Goal: Use online tool/utility: Utilize a website feature to perform a specific function

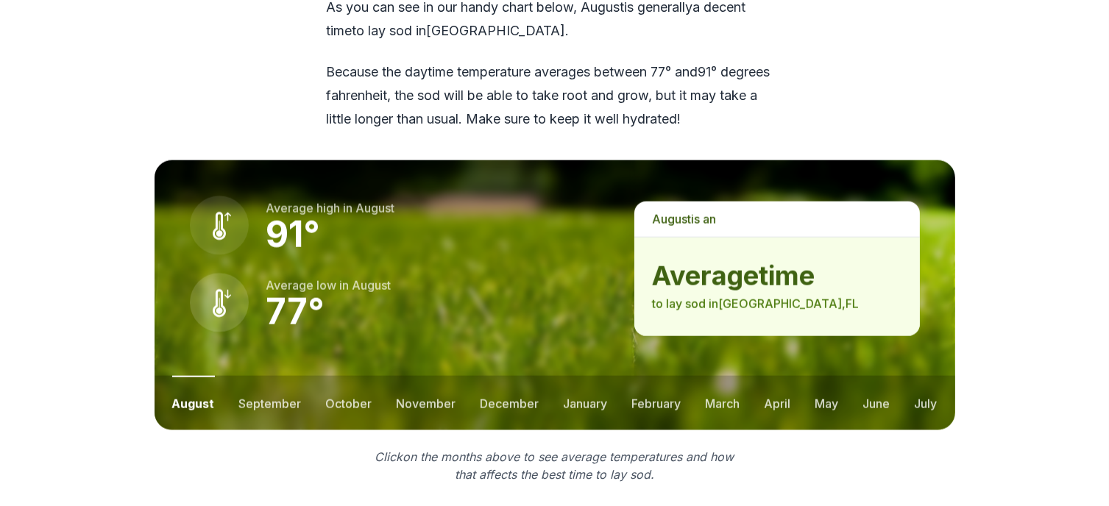
scroll to position [1913, 0]
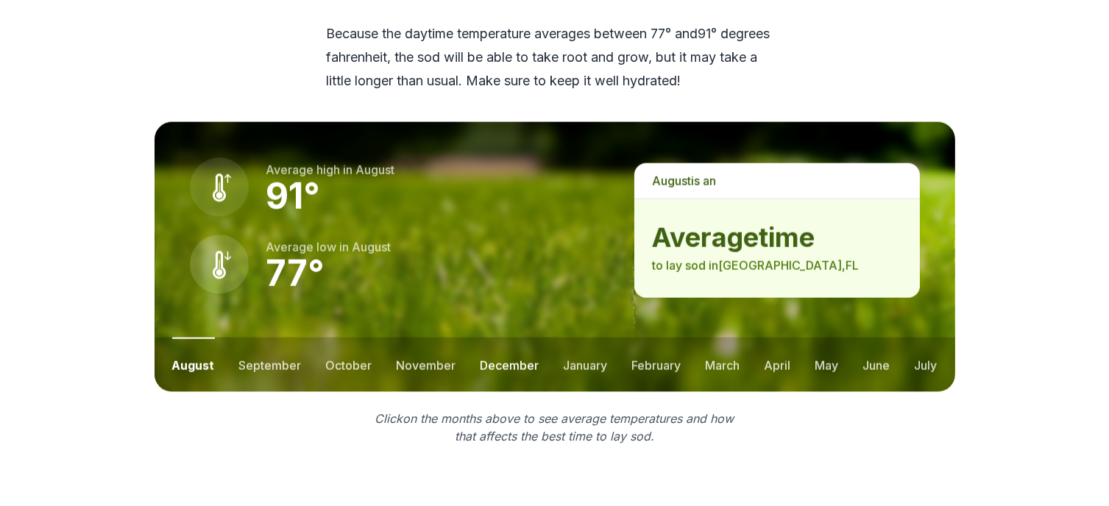
click at [511, 338] on button "december" at bounding box center [509, 365] width 59 height 54
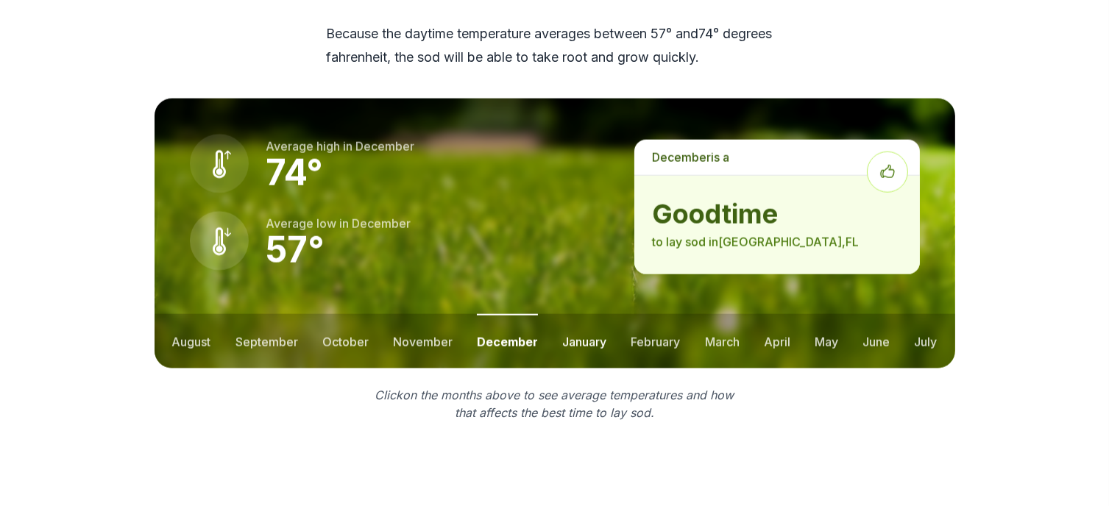
click at [585, 314] on button "january" at bounding box center [584, 341] width 44 height 54
click at [647, 314] on button "february" at bounding box center [656, 341] width 49 height 54
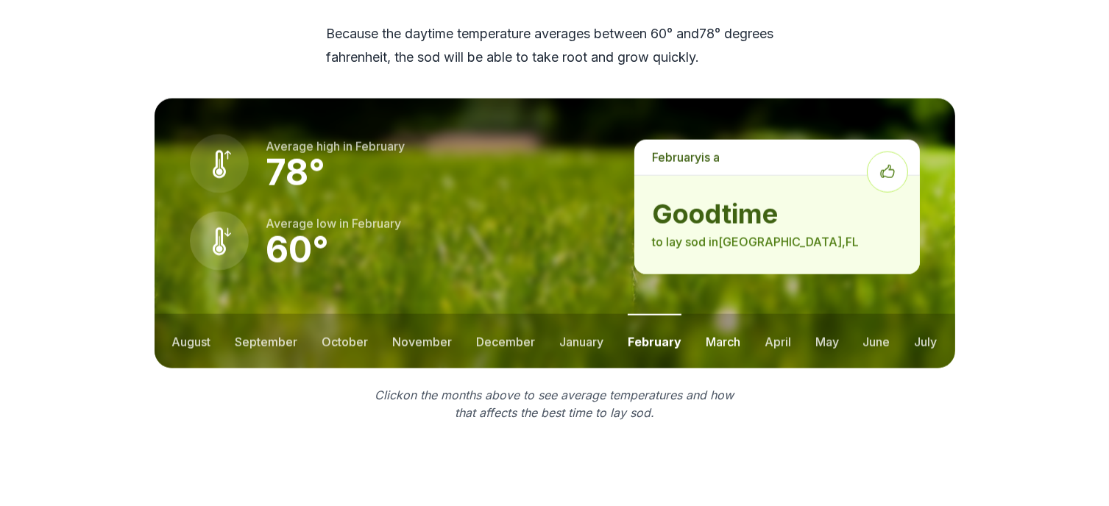
click at [733, 314] on button "march" at bounding box center [722, 341] width 35 height 54
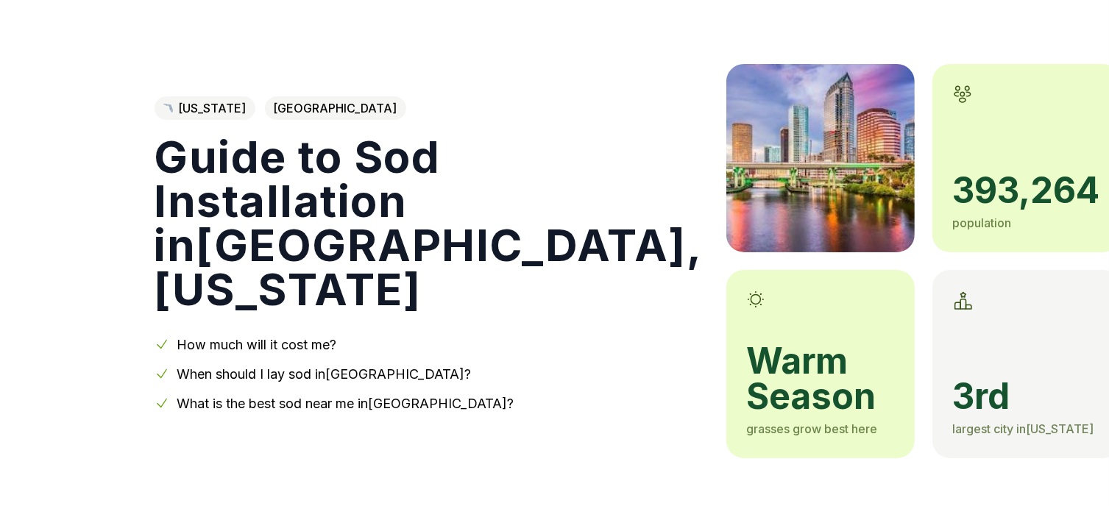
scroll to position [0, 0]
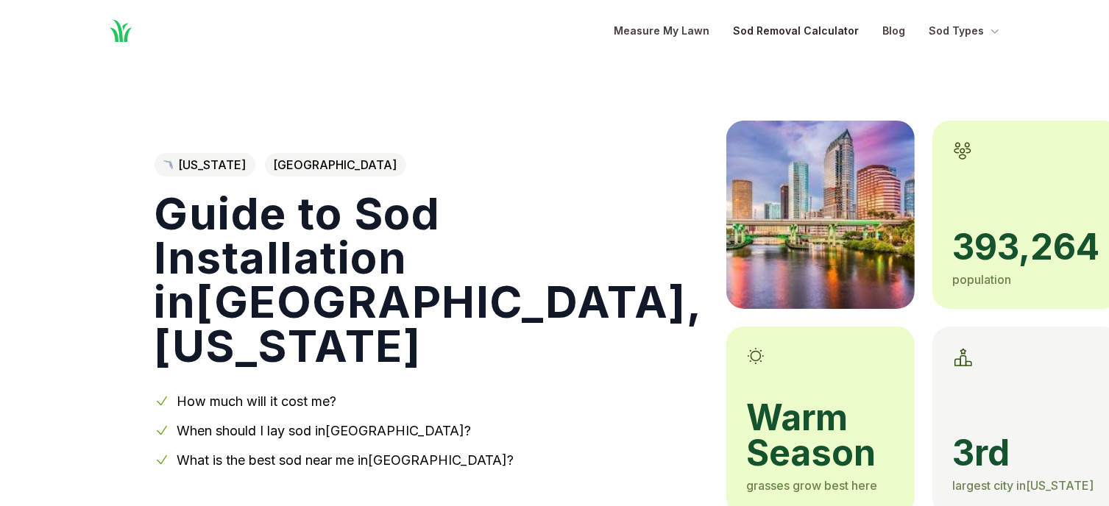
click at [822, 29] on link "Sod Removal Calculator" at bounding box center [796, 31] width 126 height 18
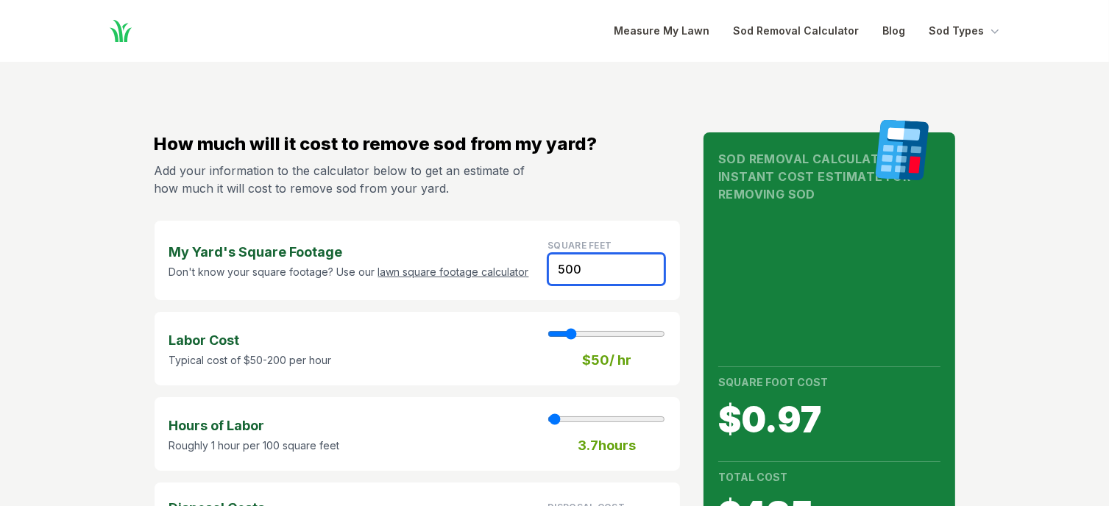
drag, startPoint x: 586, startPoint y: 264, endPoint x: 462, endPoint y: 270, distance: 123.7
click at [462, 270] on div "My Yard's Square Footage Don't know your square footage? Use our lawn square fo…" at bounding box center [417, 260] width 526 height 79
type input "1"
type input "0.60"
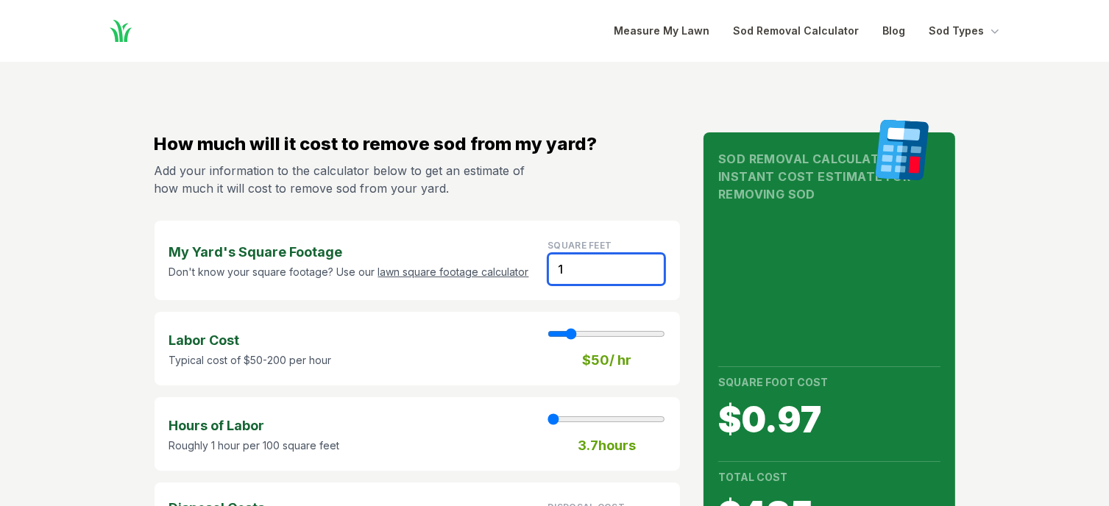
type input "11"
type input "6.60"
type input "111"
type input "66.60"
type input "1110"
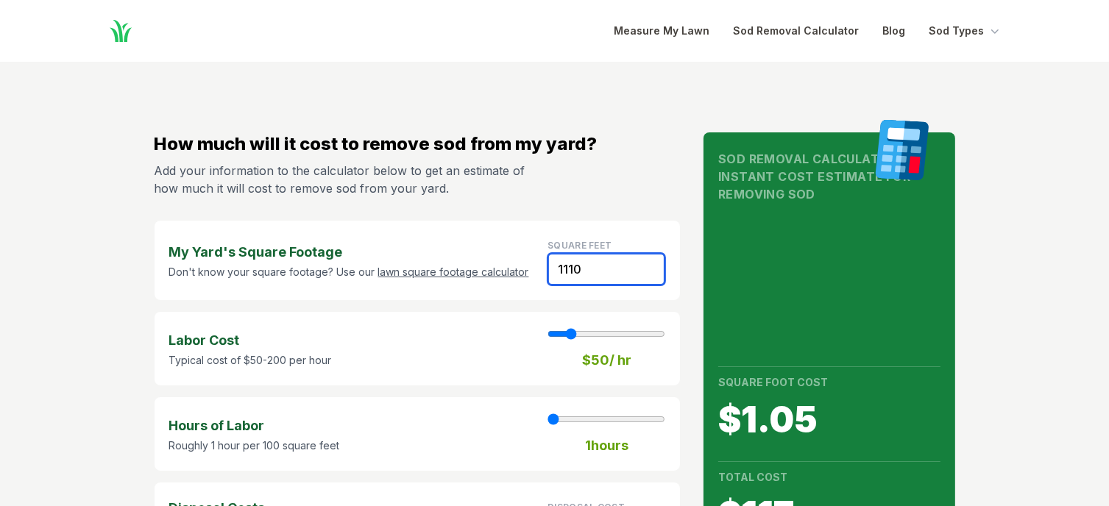
type input "8"
type input "666.00"
type input "11100"
type input "81"
type input "6660.00"
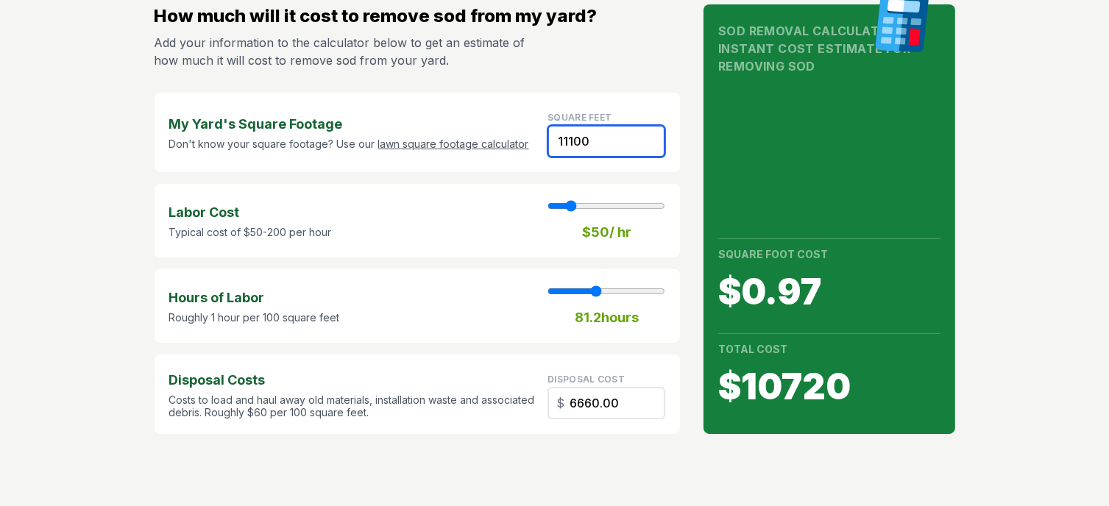
scroll to position [147, 0]
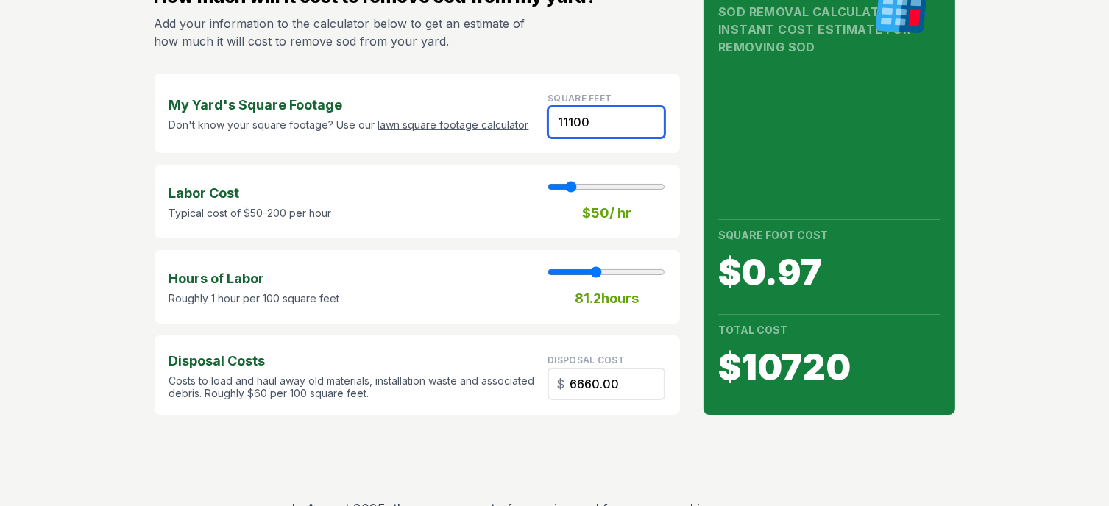
type input "1110"
type input "8"
type input "666.00"
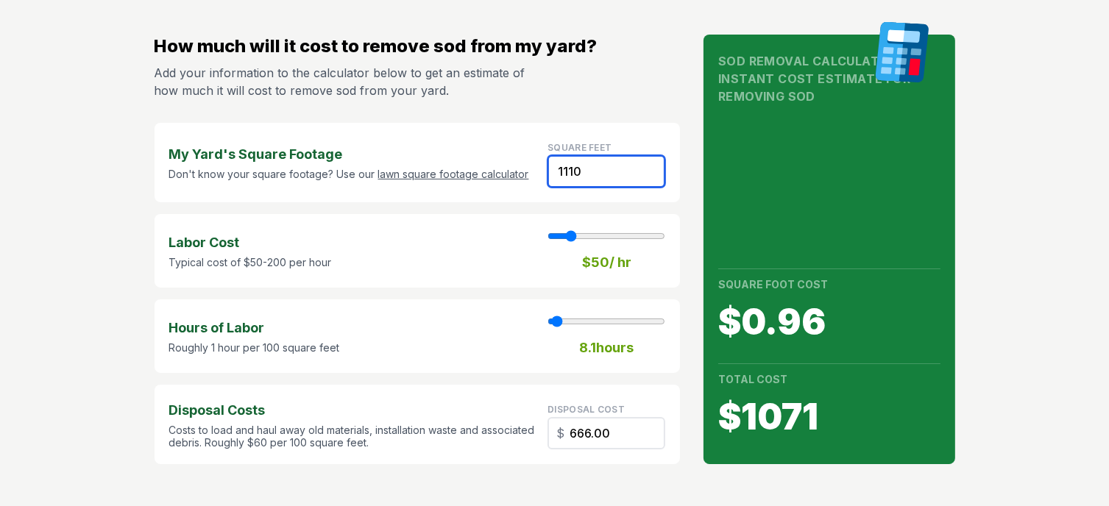
scroll to position [74, 0]
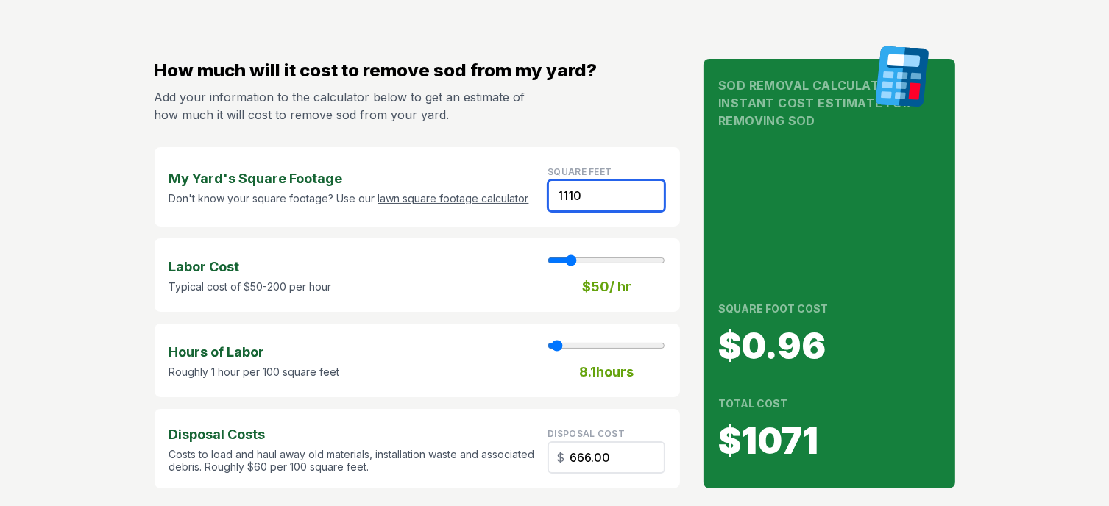
type input "1111"
type input "8"
type input "666.60"
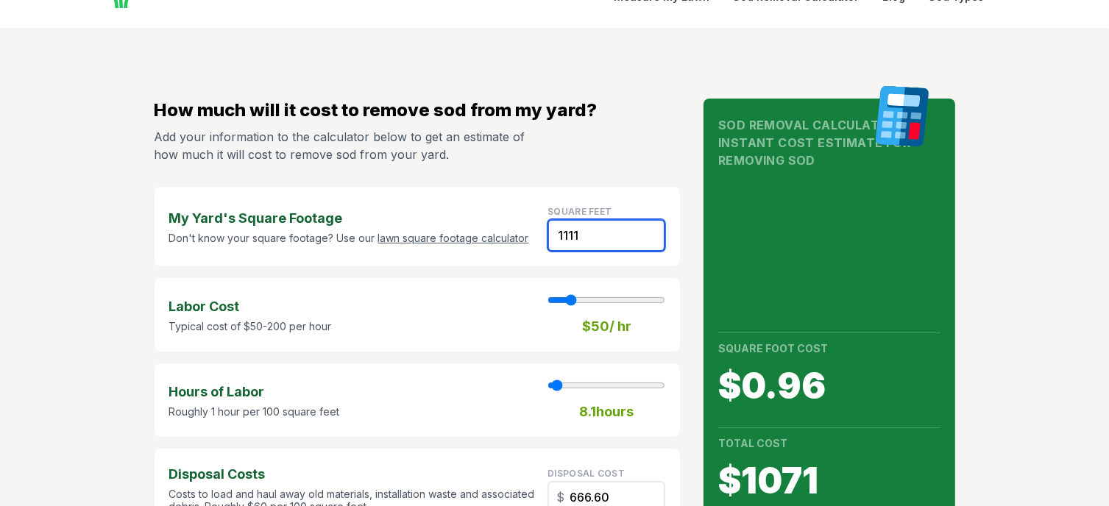
scroll to position [0, 0]
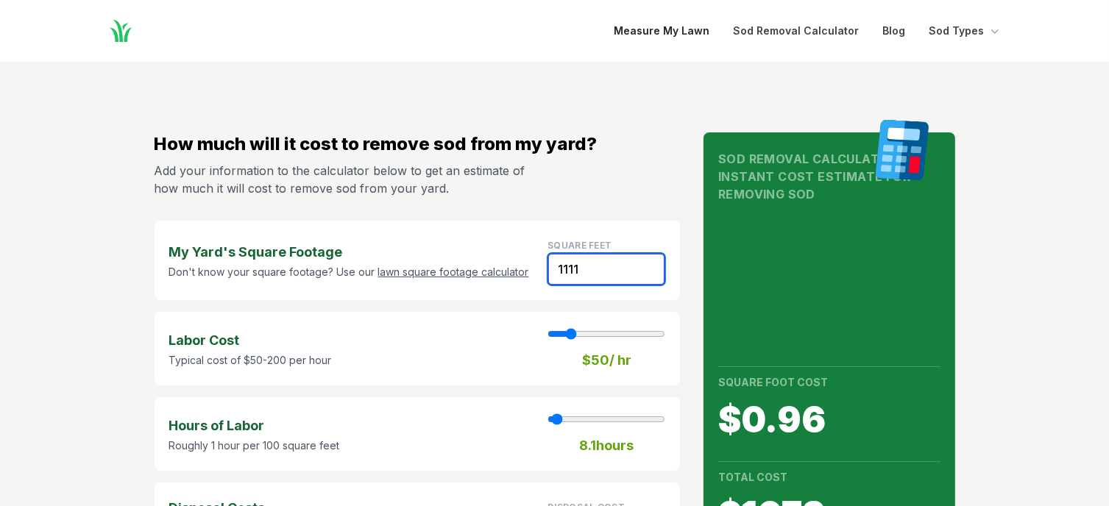
type input "1111"
click at [657, 32] on link "Measure My Lawn" at bounding box center [662, 31] width 96 height 18
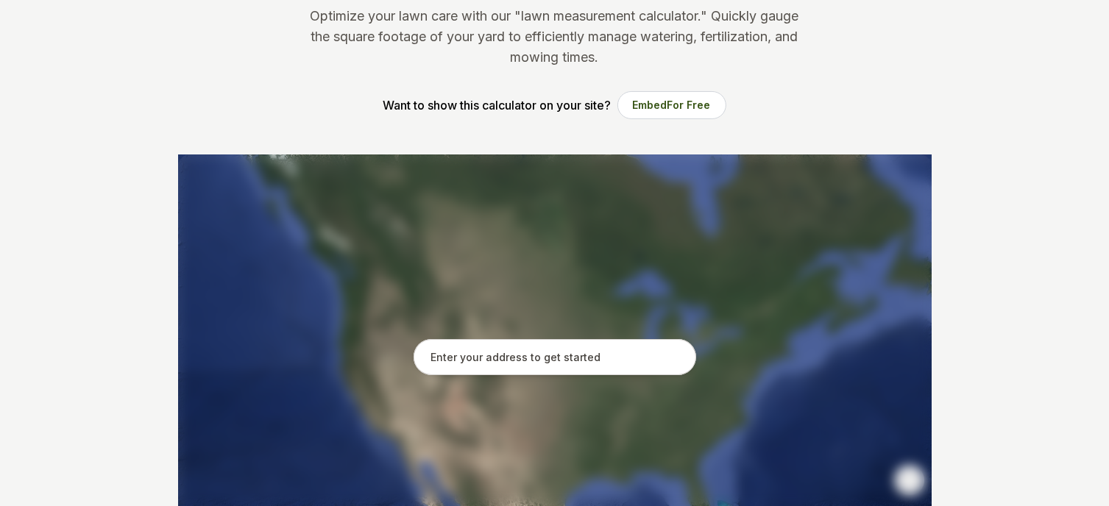
scroll to position [180, 0]
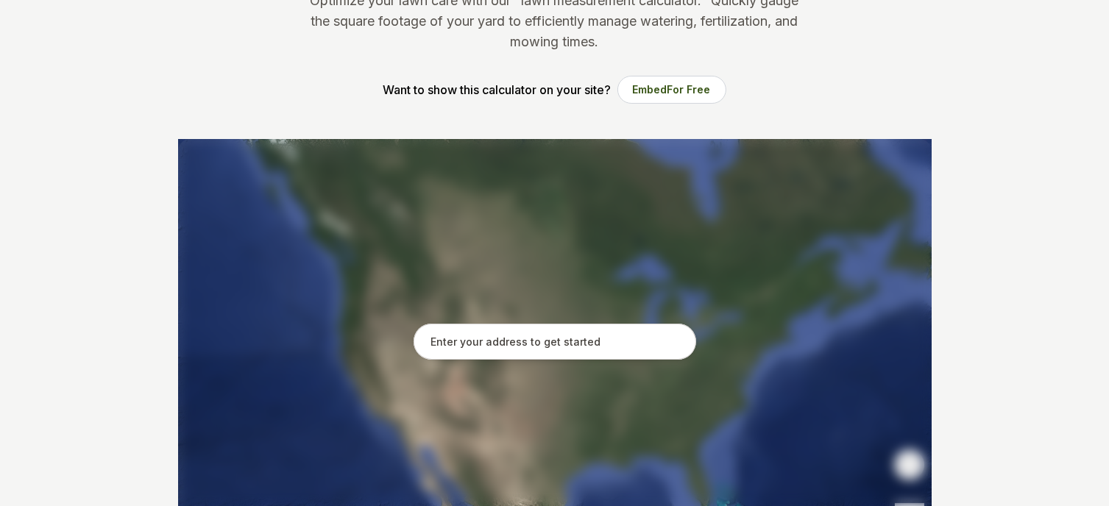
click at [577, 343] on input "text" at bounding box center [554, 342] width 282 height 37
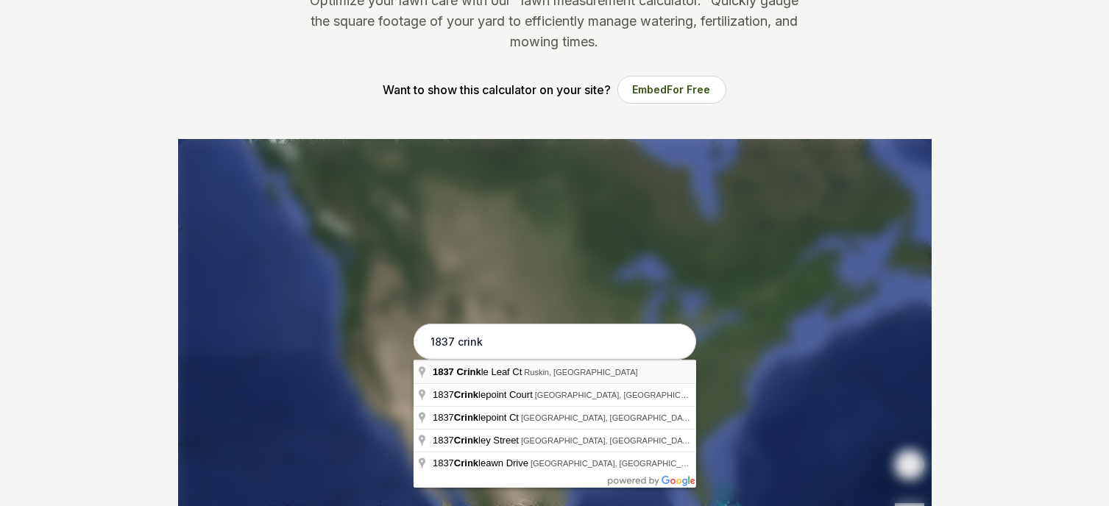
type input "1837 Crinkle Leaf Ct, Ruskin, [GEOGRAPHIC_DATA]"
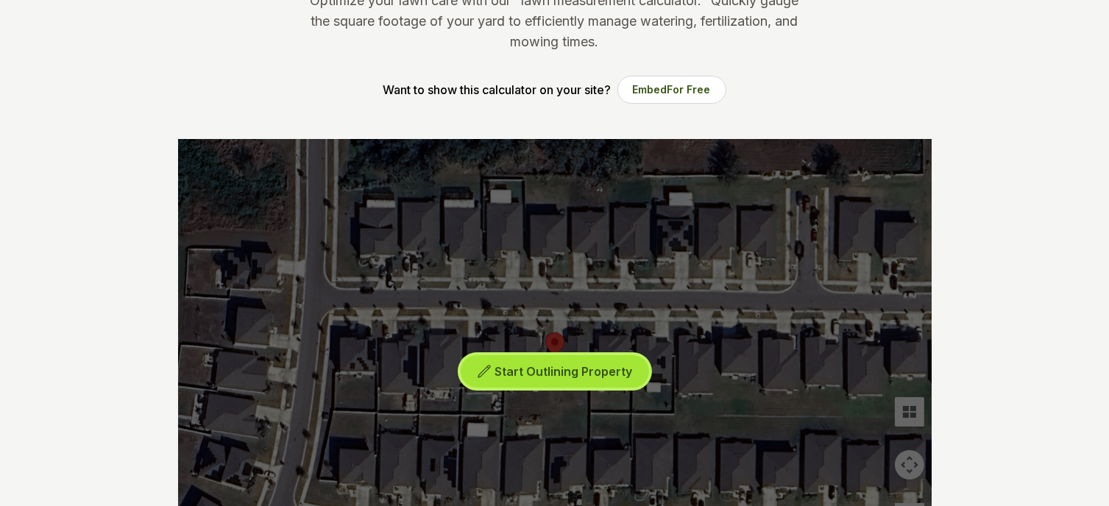
click at [484, 367] on icon at bounding box center [484, 371] width 15 height 15
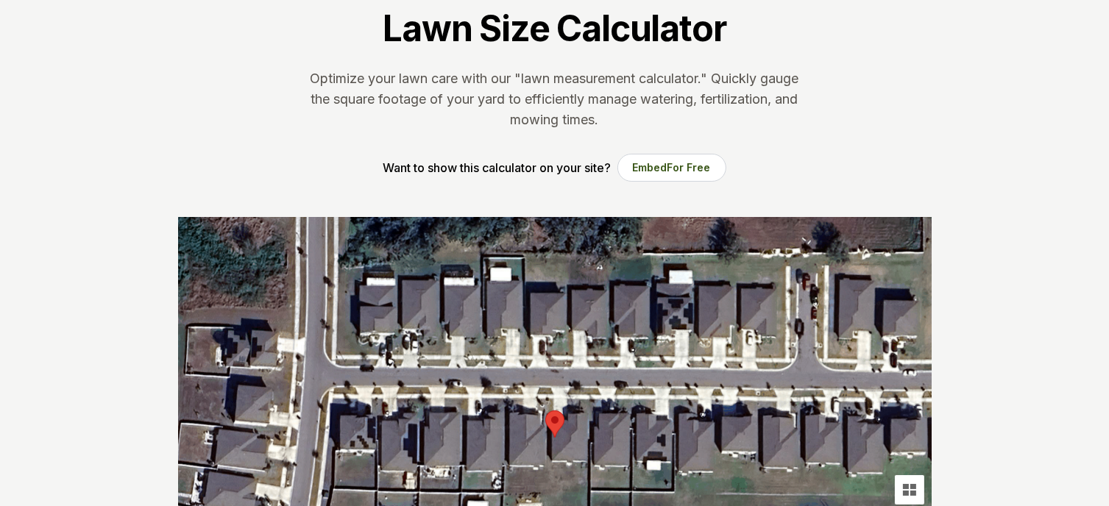
scroll to position [221, 0]
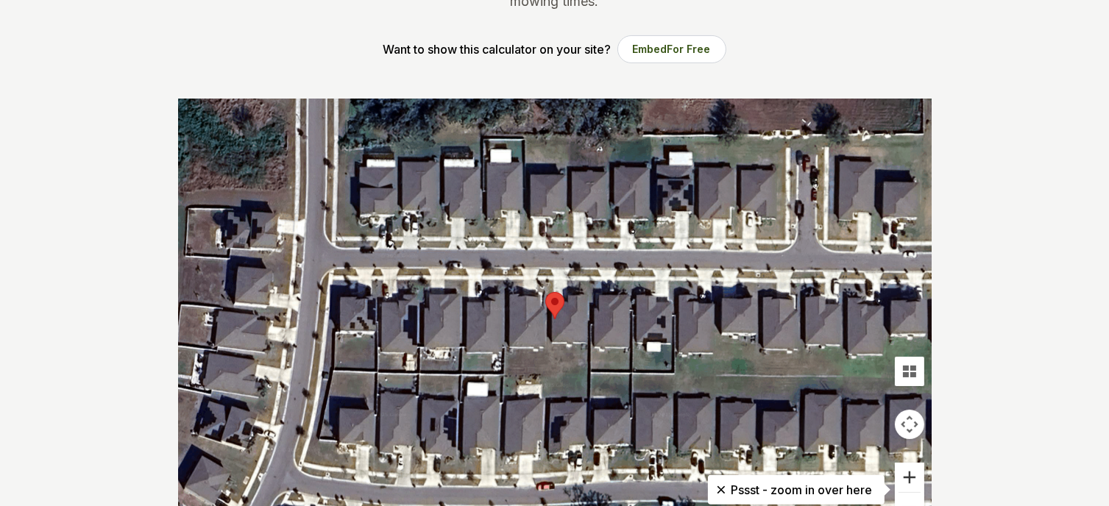
click at [917, 474] on button "Zoom in" at bounding box center [908, 477] width 29 height 29
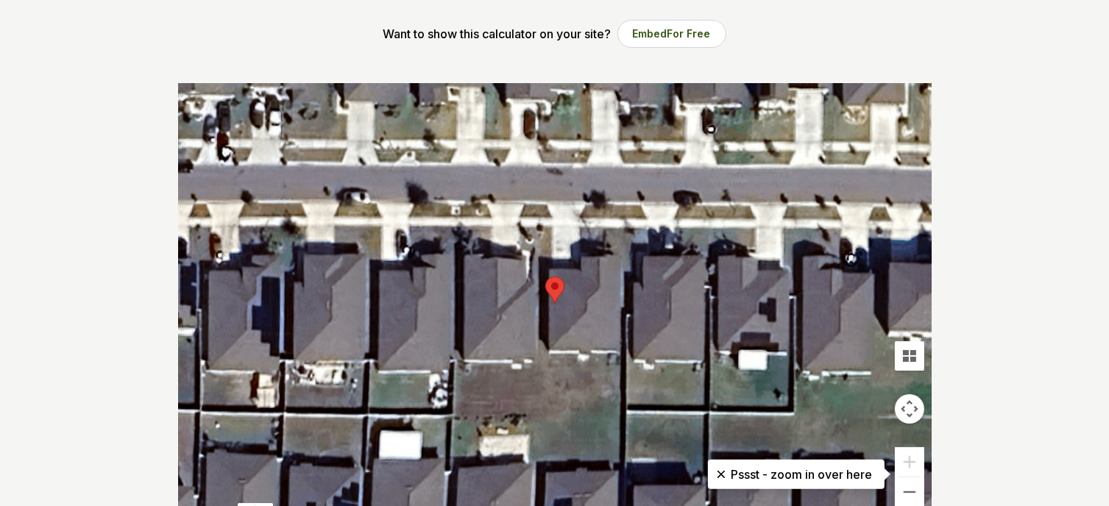
click at [577, 226] on div at bounding box center [554, 303] width 753 height 441
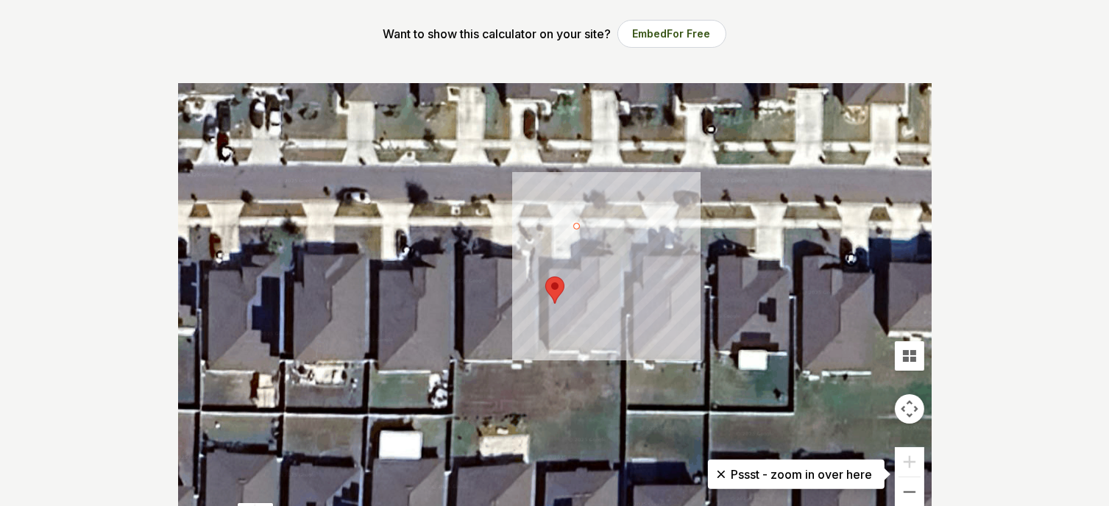
click at [628, 227] on div at bounding box center [554, 303] width 753 height 441
click at [627, 267] on div at bounding box center [554, 303] width 753 height 441
click at [581, 265] on div at bounding box center [554, 303] width 753 height 441
click at [579, 228] on div at bounding box center [554, 303] width 753 height 441
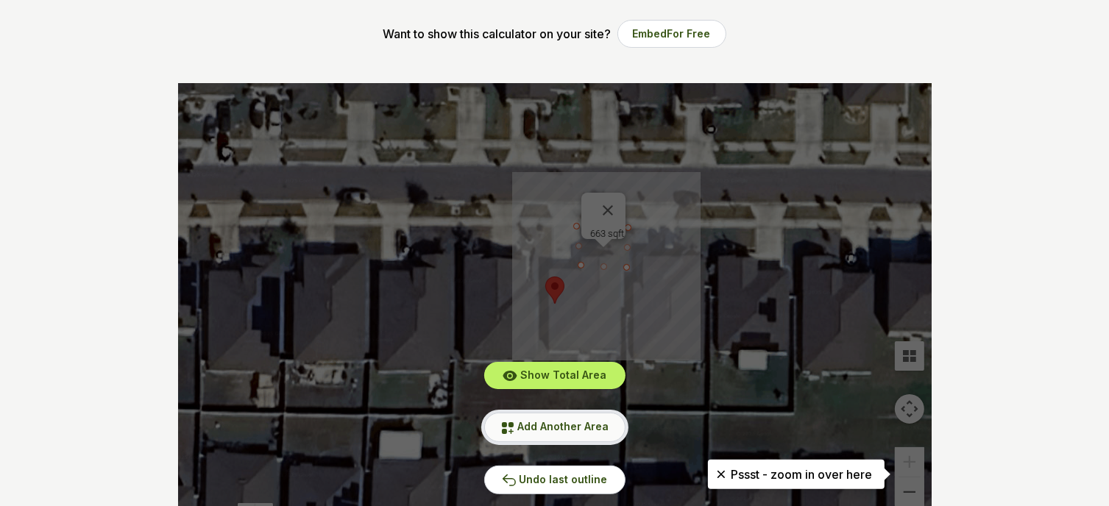
click at [546, 422] on span "Add Another Area" at bounding box center [563, 426] width 91 height 13
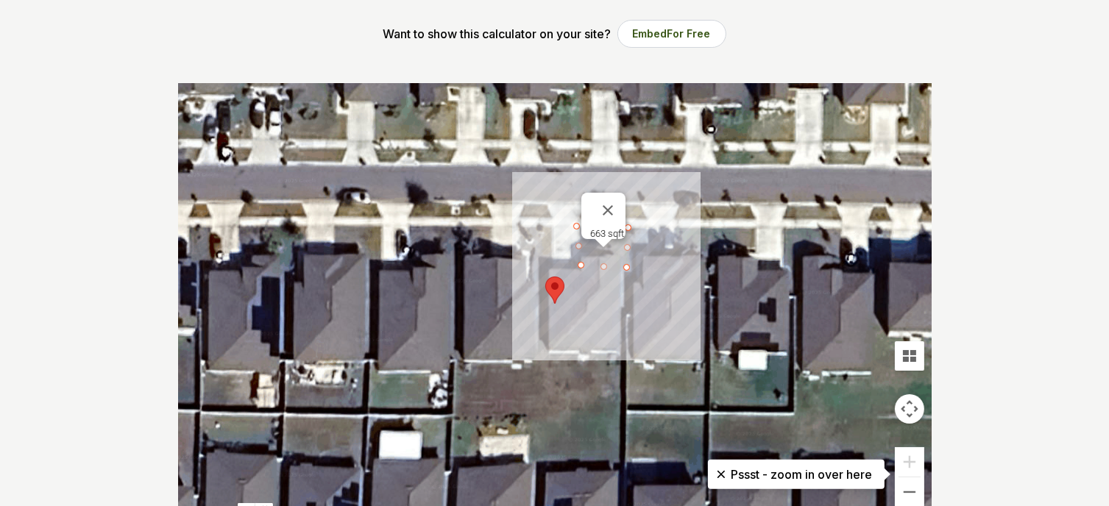
click at [541, 224] on div at bounding box center [554, 303] width 753 height 441
click at [551, 225] on div at bounding box center [554, 303] width 753 height 441
click at [550, 276] on div at bounding box center [554, 303] width 753 height 441
click at [538, 277] on div at bounding box center [554, 303] width 753 height 441
click at [540, 223] on div at bounding box center [554, 303] width 753 height 441
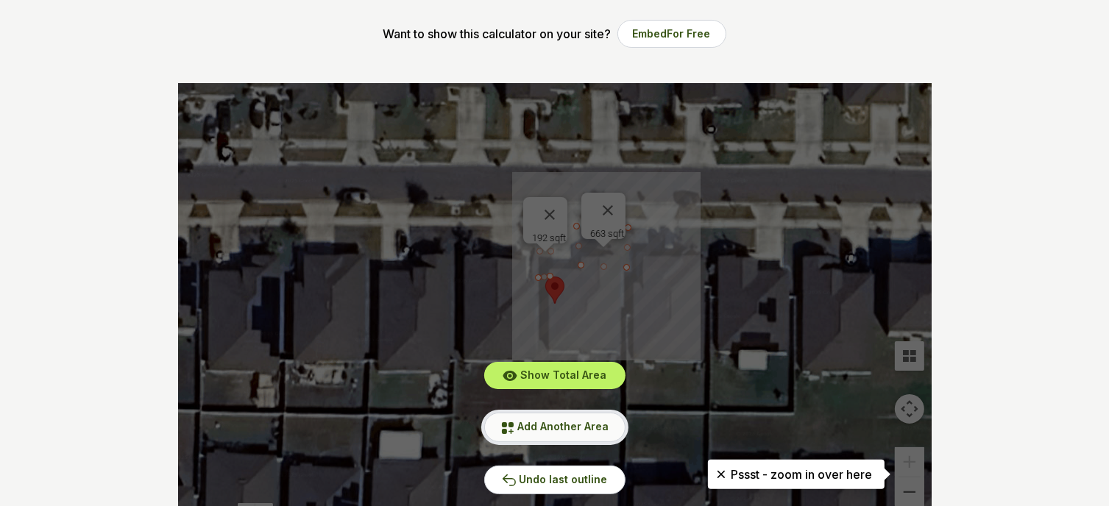
click at [566, 421] on span "Add Another Area" at bounding box center [563, 426] width 91 height 13
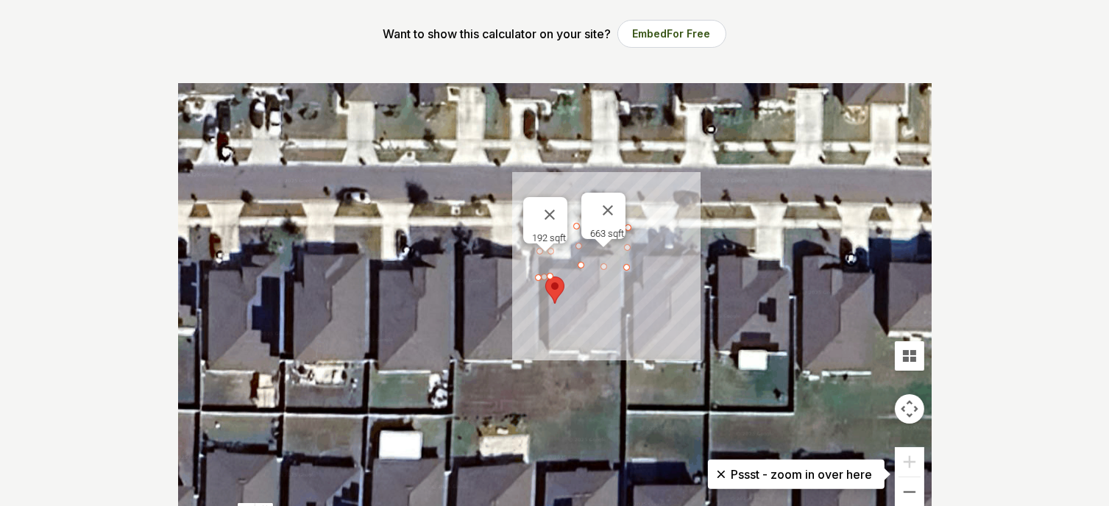
drag, startPoint x: 594, startPoint y: 195, endPoint x: 574, endPoint y: 196, distance: 19.9
click at [581, 196] on div "663 sqft" at bounding box center [603, 216] width 44 height 46
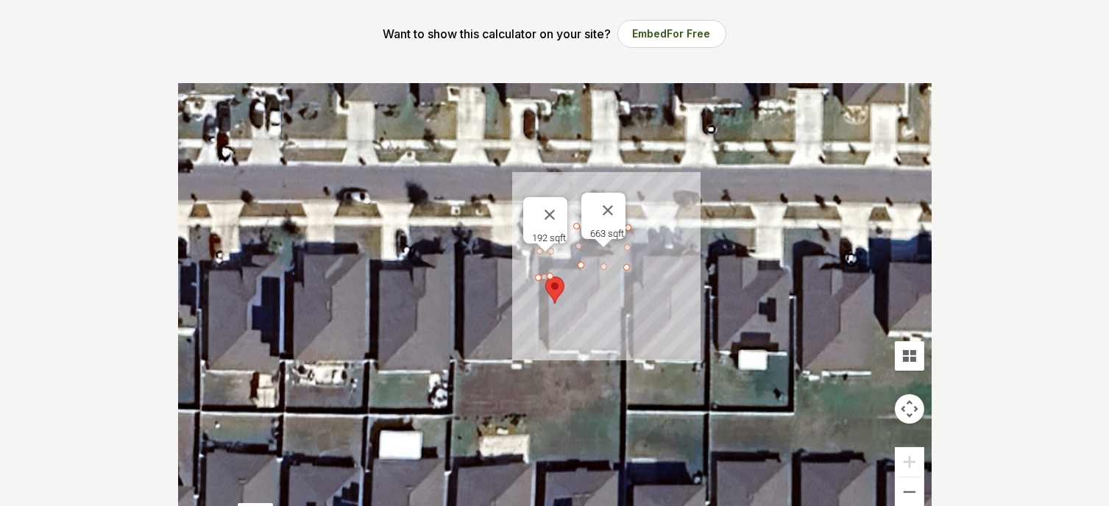
click at [637, 203] on div at bounding box center [554, 303] width 753 height 441
click at [644, 217] on div at bounding box center [554, 303] width 753 height 441
click at [581, 215] on div "663 sqft" at bounding box center [603, 216] width 44 height 46
click at [581, 202] on div "663 sqft" at bounding box center [603, 216] width 44 height 46
click at [636, 199] on div at bounding box center [554, 303] width 753 height 441
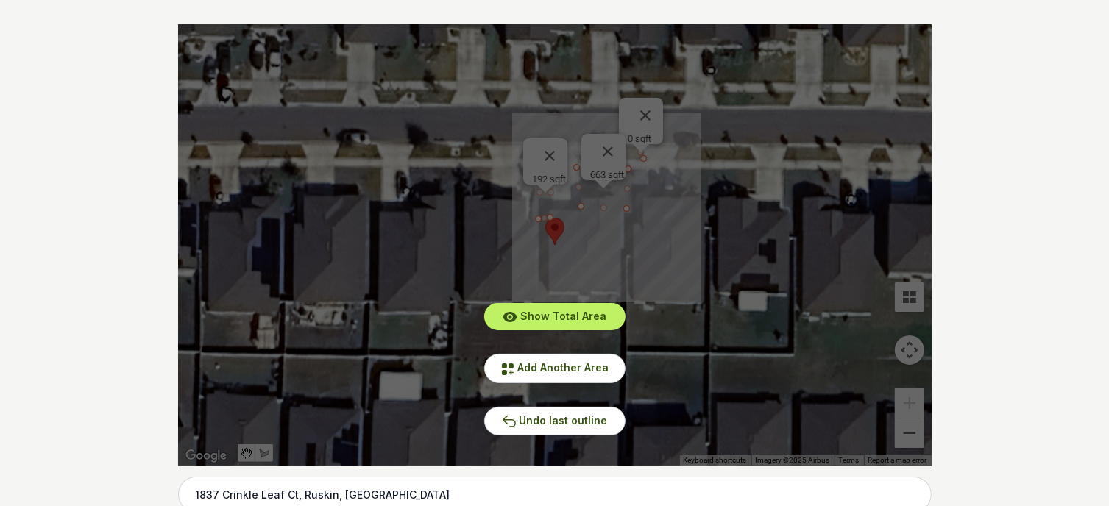
scroll to position [147, 0]
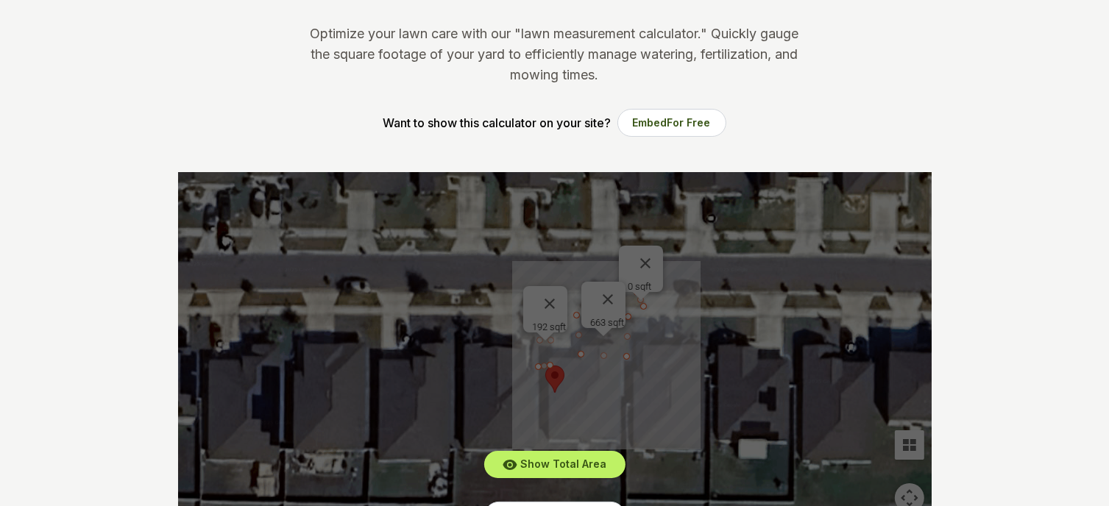
click at [550, 294] on div "Show Total Area Add Another Area Undo last outline" at bounding box center [554, 392] width 753 height 441
click at [555, 296] on div "Show Total Area Add Another Area Undo last outline" at bounding box center [554, 392] width 753 height 441
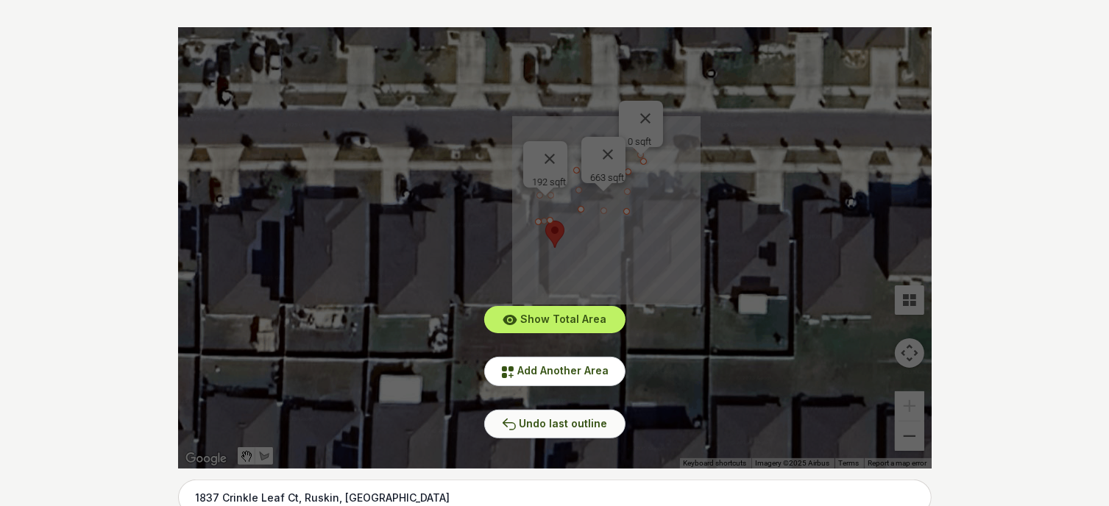
scroll to position [294, 0]
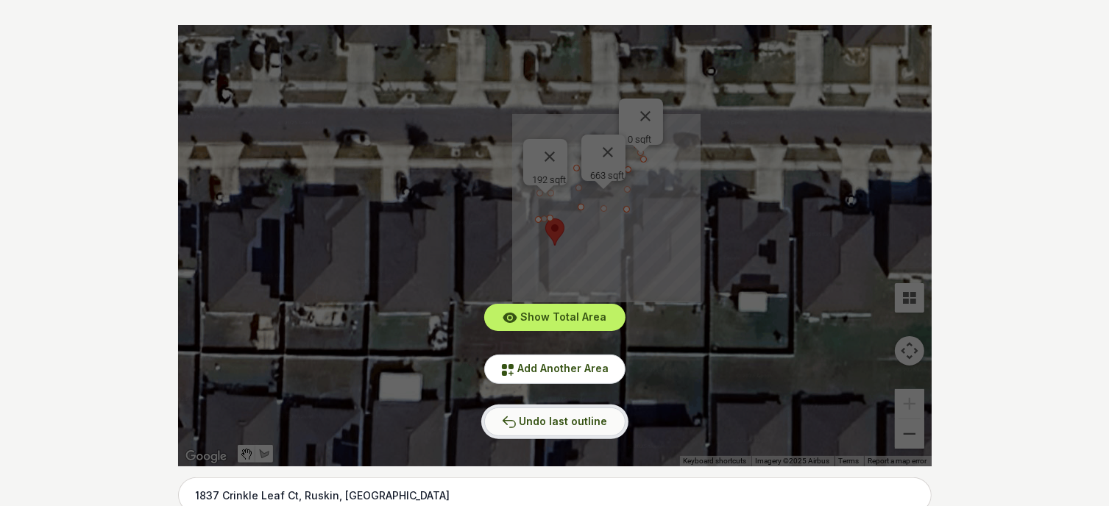
click at [527, 430] on button "Undo last outline" at bounding box center [554, 422] width 141 height 29
click at [529, 429] on button "Undo last outline" at bounding box center [554, 422] width 141 height 29
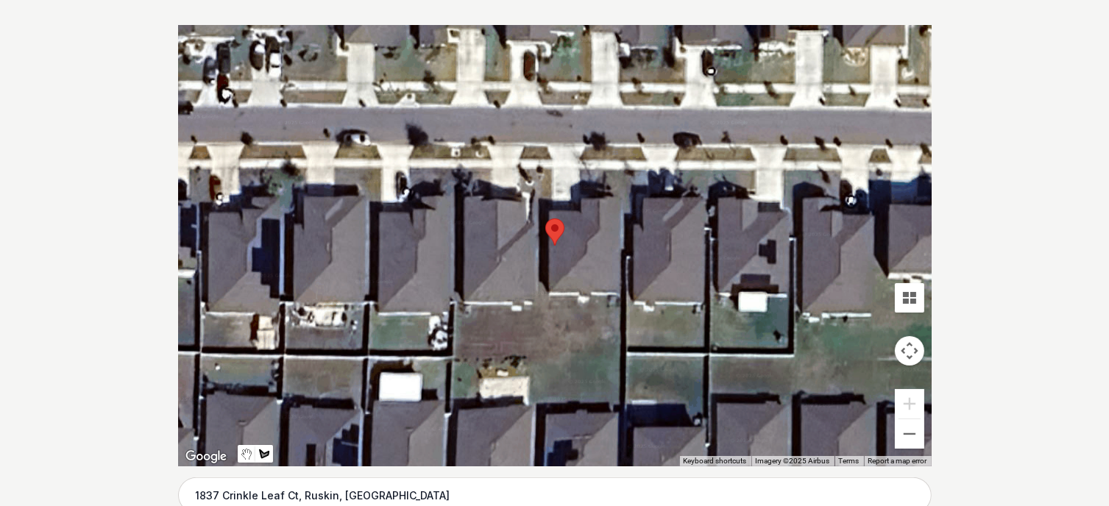
click at [580, 157] on div at bounding box center [554, 245] width 753 height 441
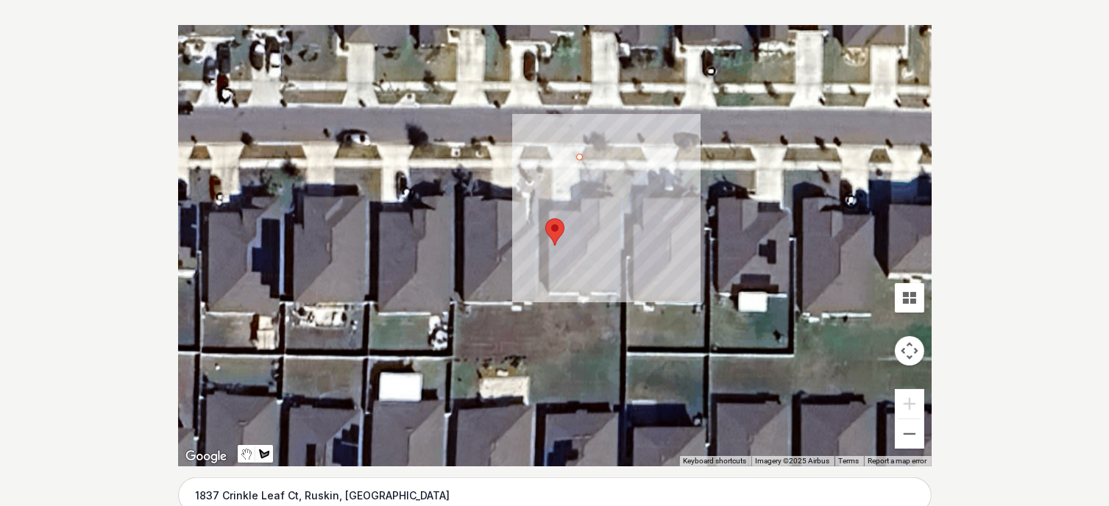
click at [647, 158] on div at bounding box center [554, 245] width 753 height 441
click at [639, 143] on div at bounding box center [554, 245] width 753 height 441
click at [583, 146] on div at bounding box center [554, 245] width 753 height 441
click at [576, 155] on div at bounding box center [554, 245] width 753 height 441
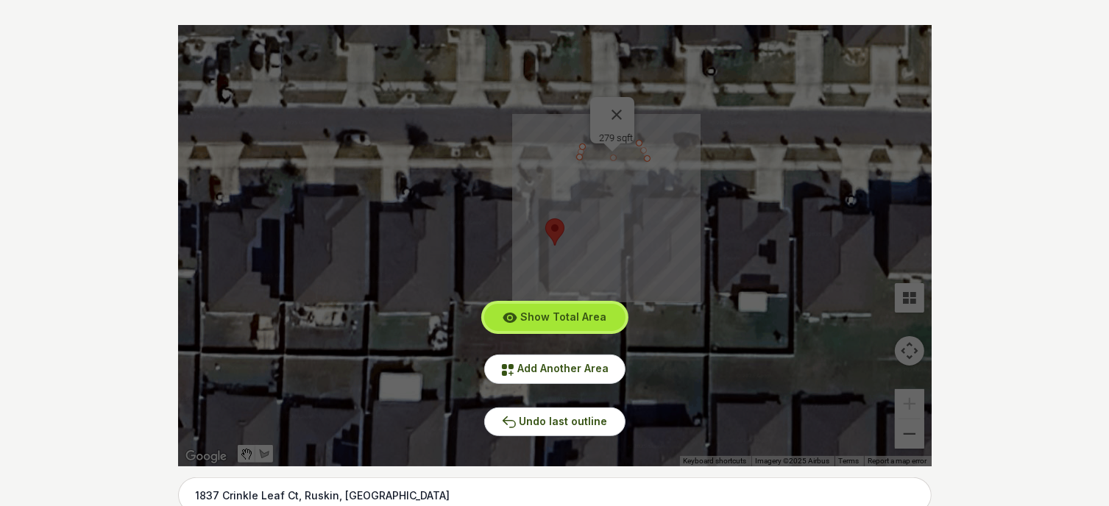
click at [593, 311] on span "Show Total Area" at bounding box center [563, 316] width 86 height 13
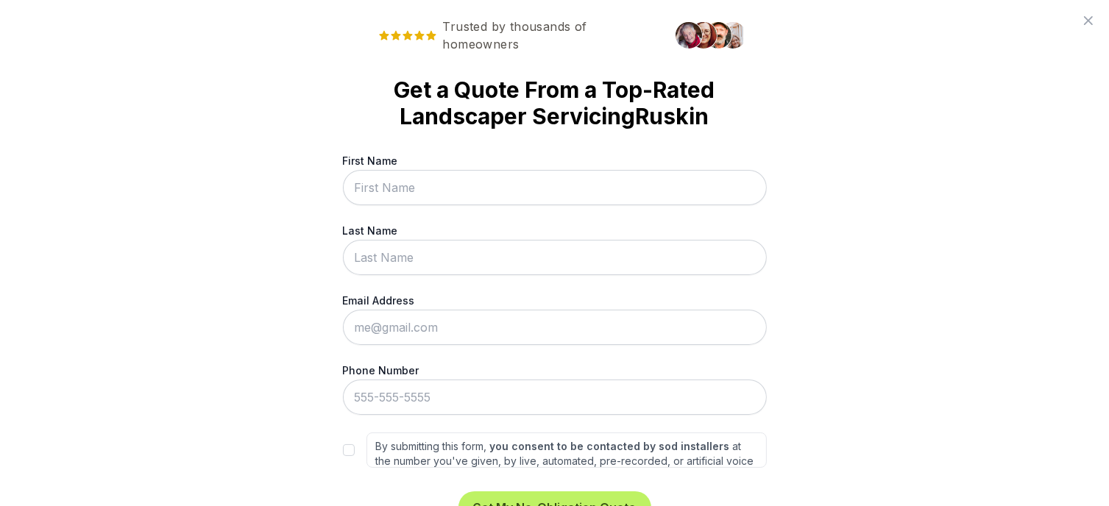
scroll to position [0, 0]
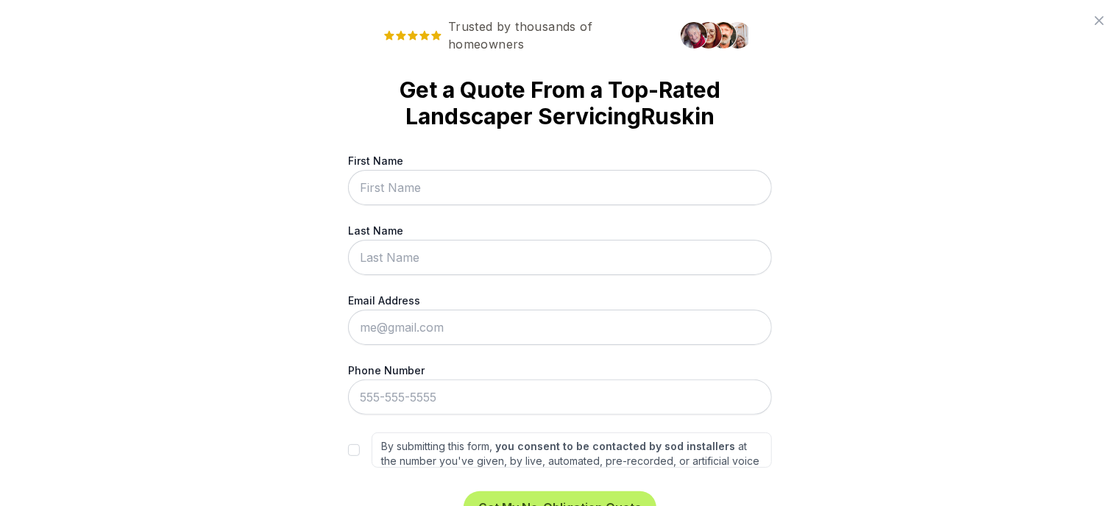
drag, startPoint x: 531, startPoint y: 88, endPoint x: 524, endPoint y: 81, distance: 9.4
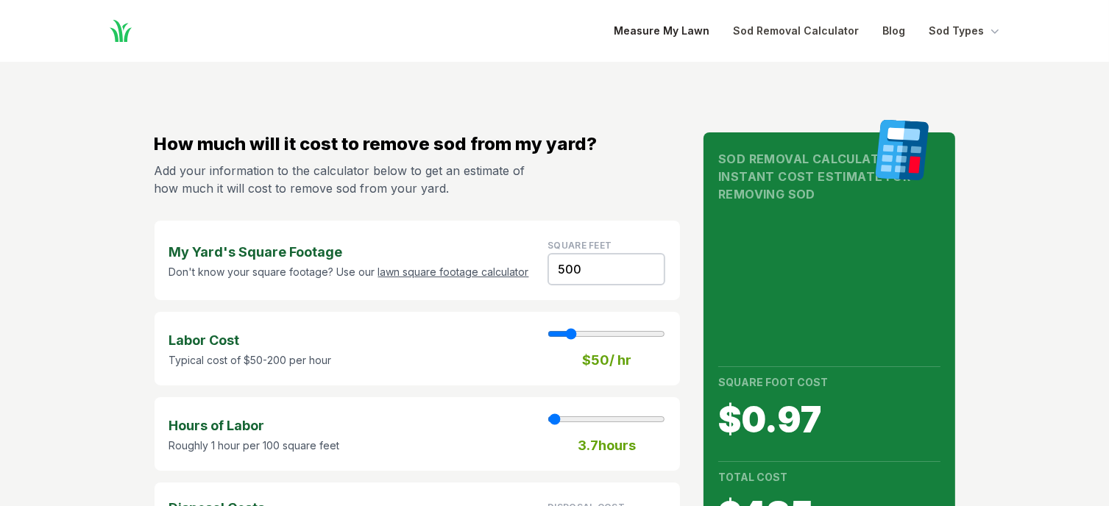
click at [652, 22] on link "Measure My Lawn" at bounding box center [662, 31] width 96 height 18
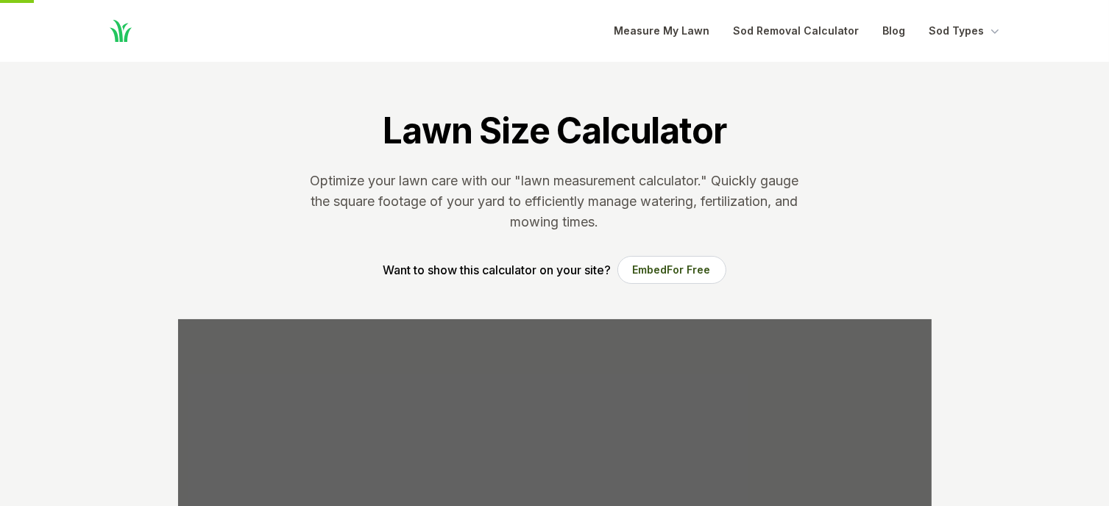
scroll to position [536, 0]
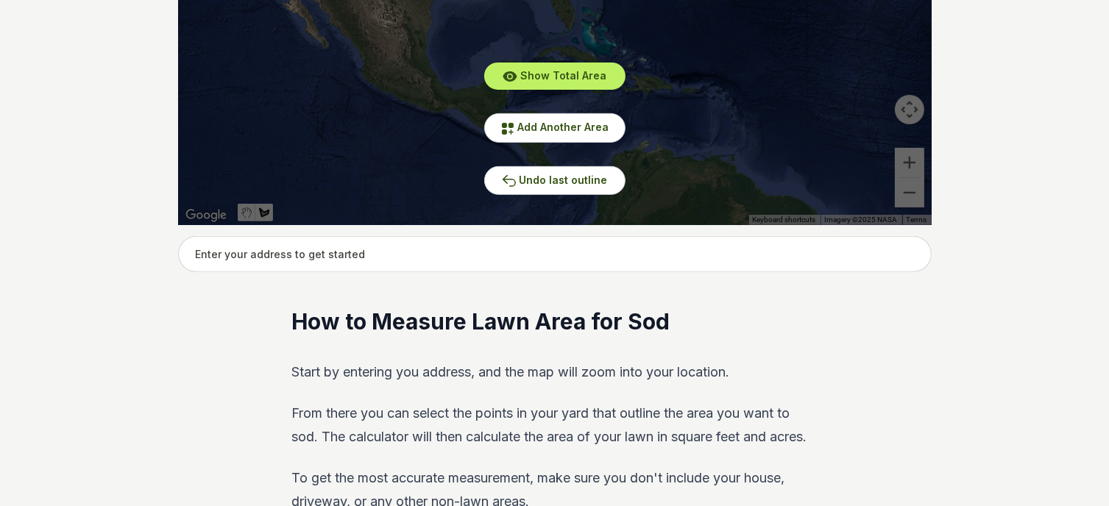
click at [488, 252] on input "text" at bounding box center [554, 254] width 753 height 37
click at [489, 261] on input "text" at bounding box center [554, 254] width 753 height 37
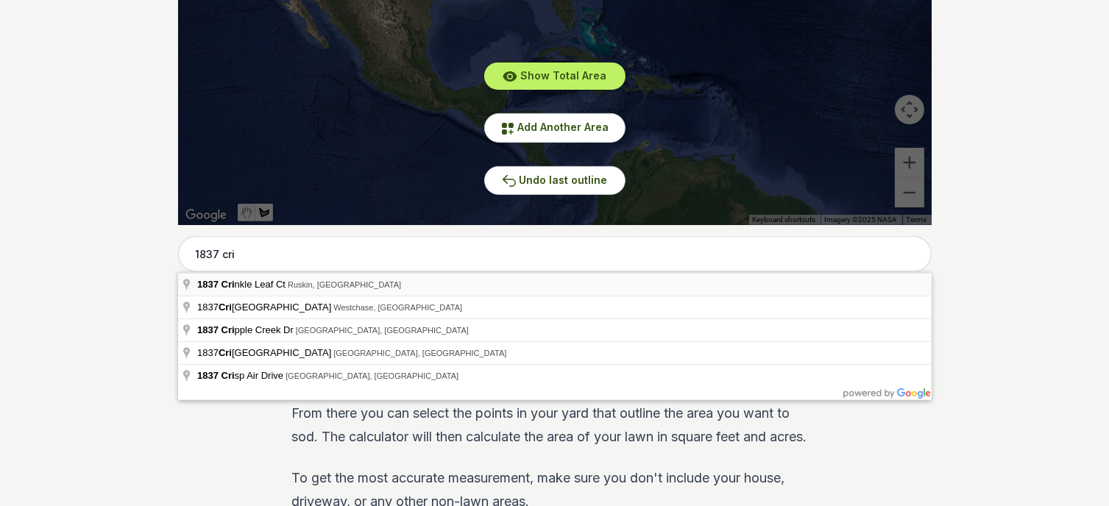
type input "1837 Crinkle Leaf Ct, Ruskin, [GEOGRAPHIC_DATA]"
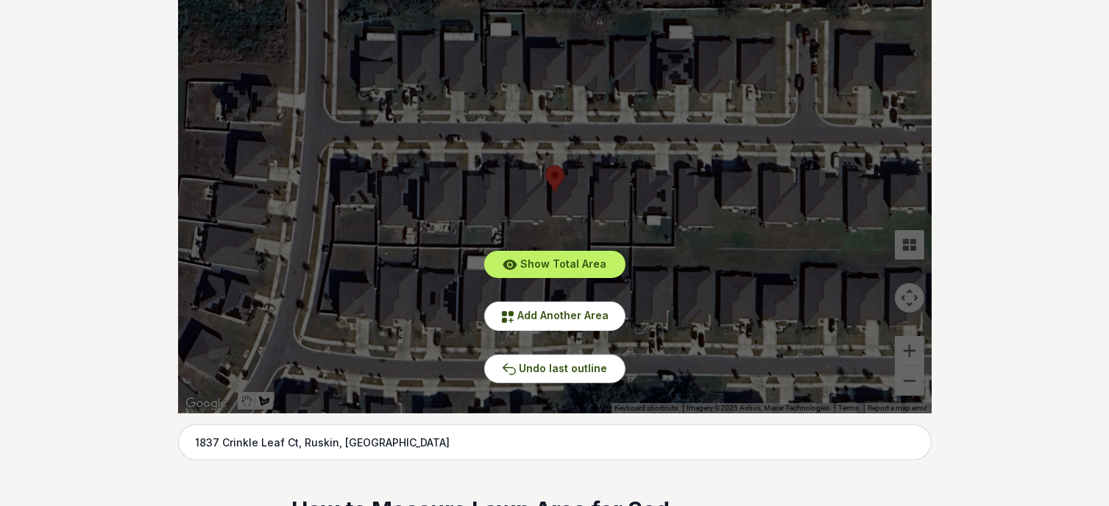
scroll to position [315, 0]
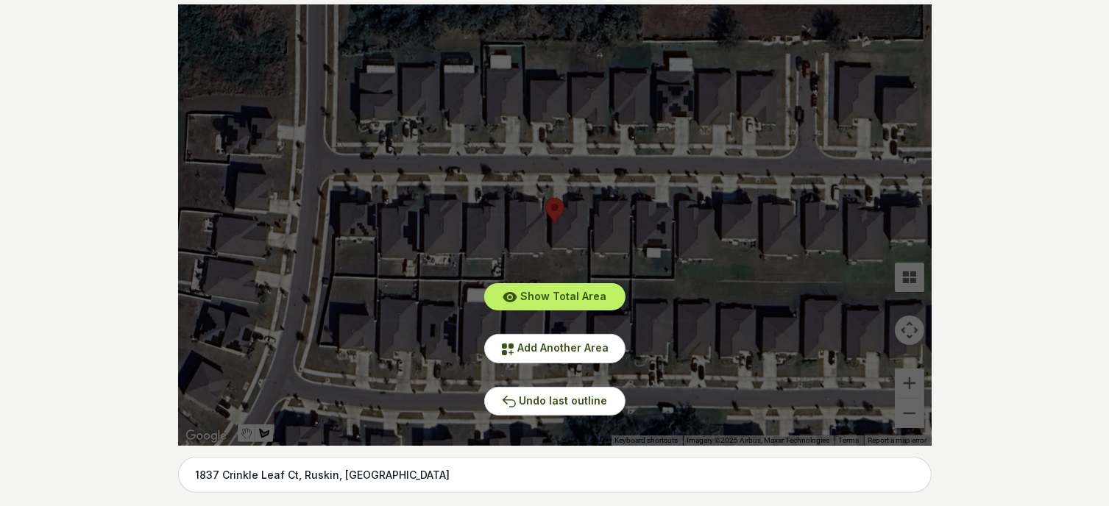
click at [919, 383] on div "Show Total Area Add Another Area Undo last outline" at bounding box center [554, 224] width 753 height 441
click at [914, 382] on div "Show Total Area Add Another Area Undo last outline" at bounding box center [554, 224] width 753 height 441
click at [550, 351] on span "Add Another Area" at bounding box center [563, 347] width 91 height 13
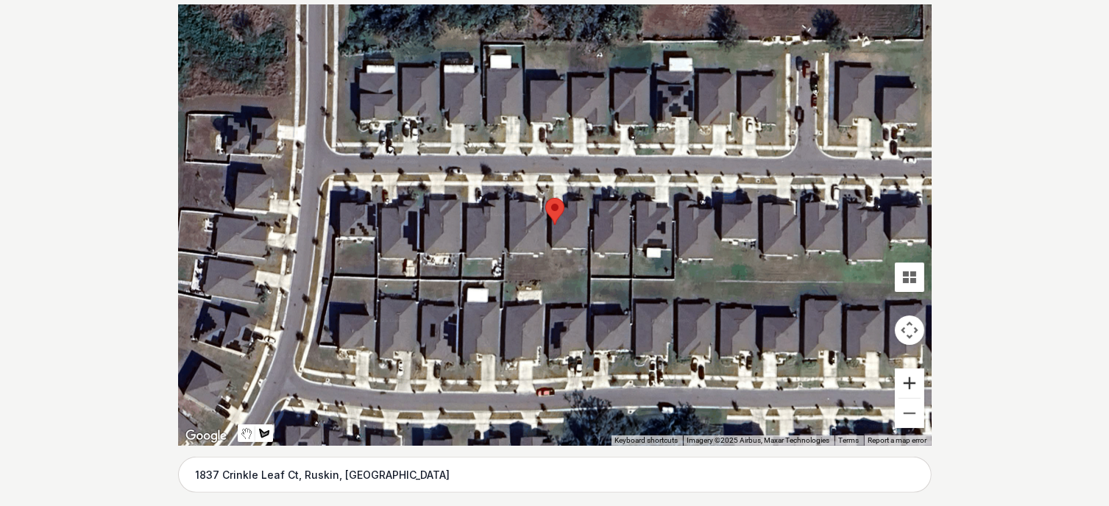
click at [906, 388] on button "Zoom in" at bounding box center [908, 383] width 29 height 29
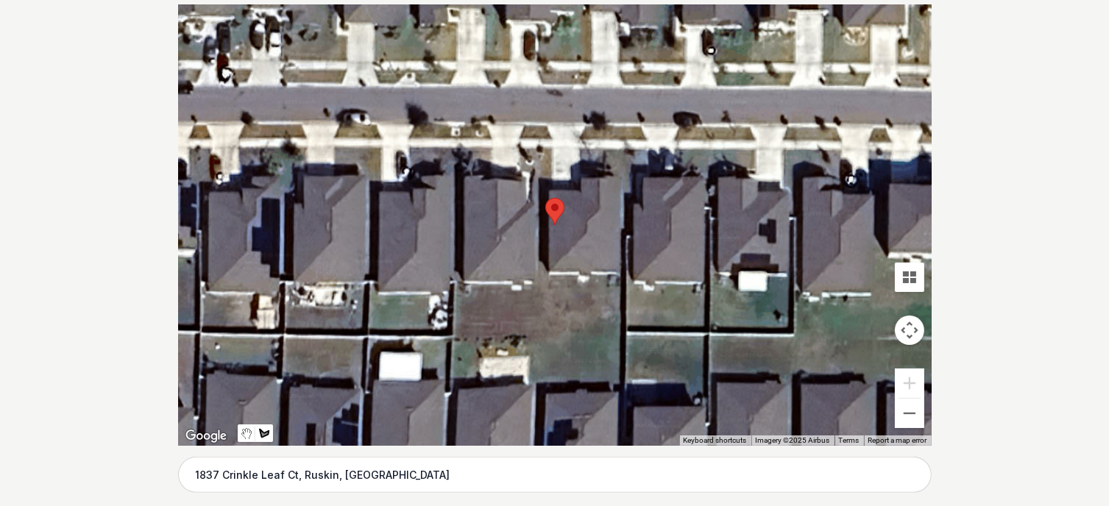
click at [550, 275] on div at bounding box center [554, 224] width 753 height 441
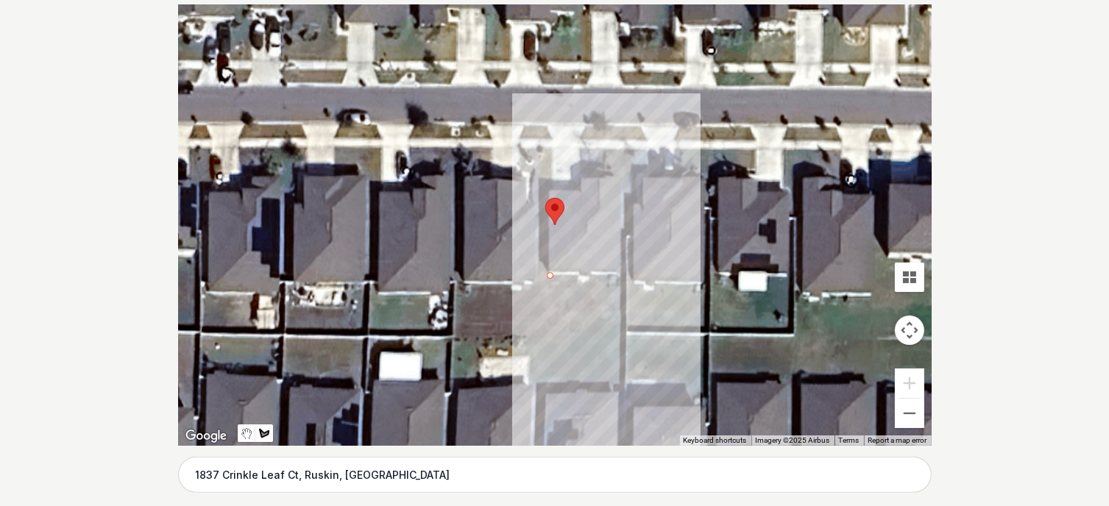
click at [550, 332] on div at bounding box center [554, 224] width 753 height 441
click at [620, 332] on div at bounding box center [554, 224] width 753 height 441
click at [619, 277] on div at bounding box center [554, 224] width 753 height 441
click at [547, 277] on div at bounding box center [554, 224] width 753 height 441
